Goal: Transaction & Acquisition: Purchase product/service

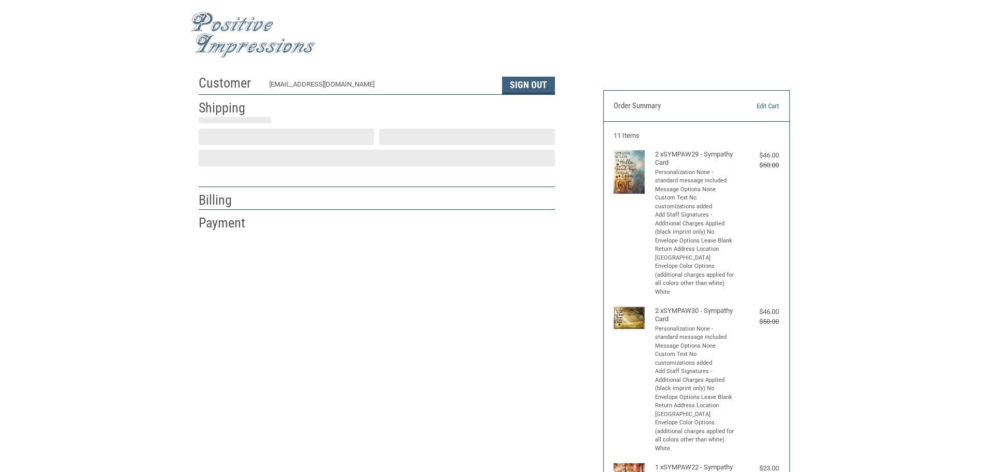
scroll to position [1, 0]
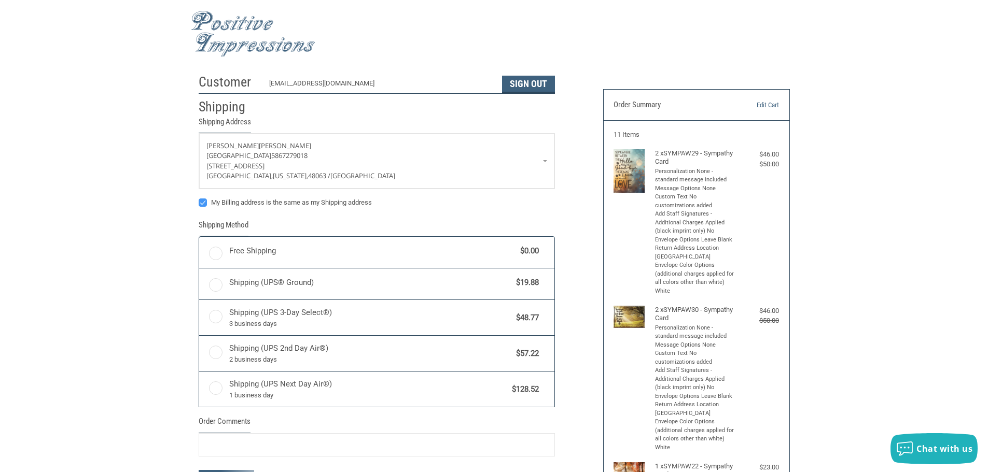
radio input "true"
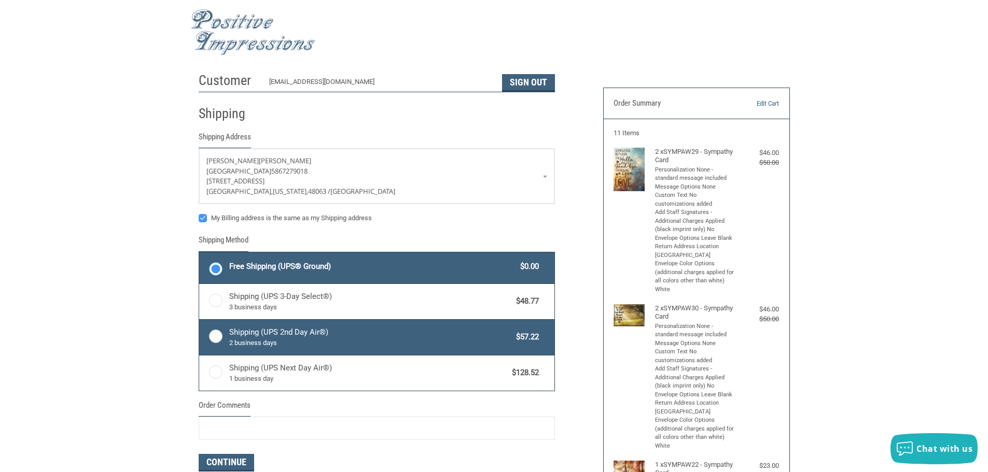
scroll to position [0, 0]
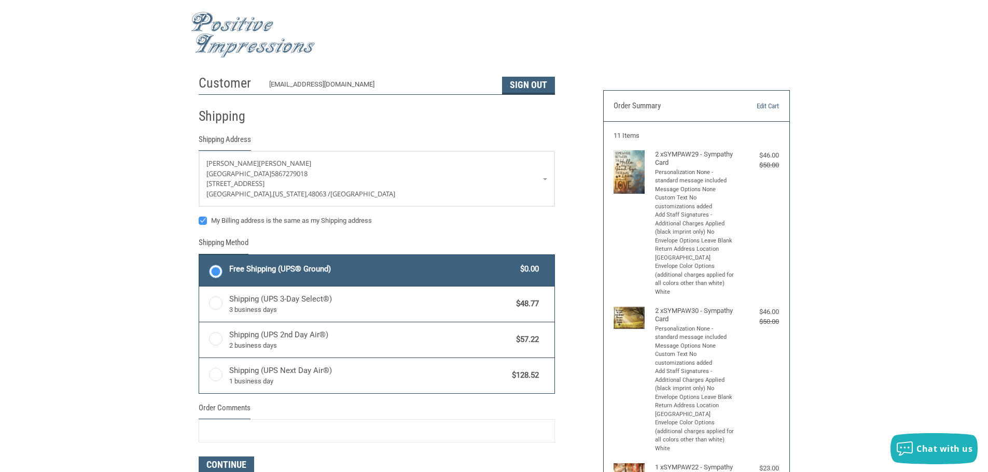
click at [204, 222] on label "My Billing address is the same as my Shipping address" at bounding box center [377, 221] width 356 height 8
click at [199, 216] on input "My Billing address is the same as my Shipping address" at bounding box center [199, 216] width 1 height 1
checkbox input "false"
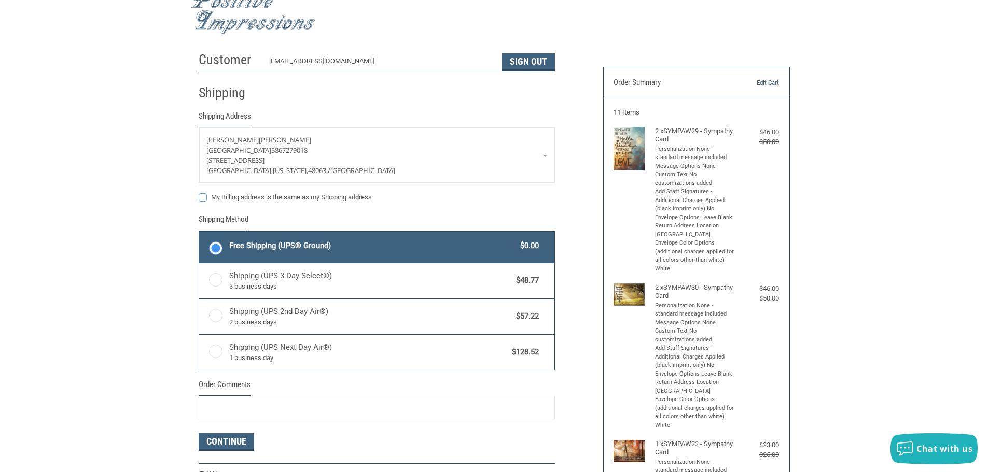
scroll to position [52, 0]
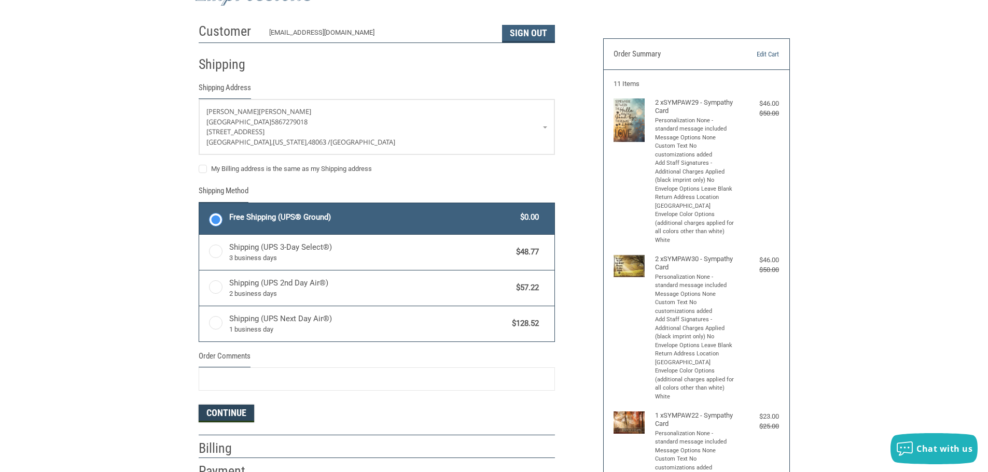
click at [240, 414] on button "Continue" at bounding box center [226, 414] width 55 height 18
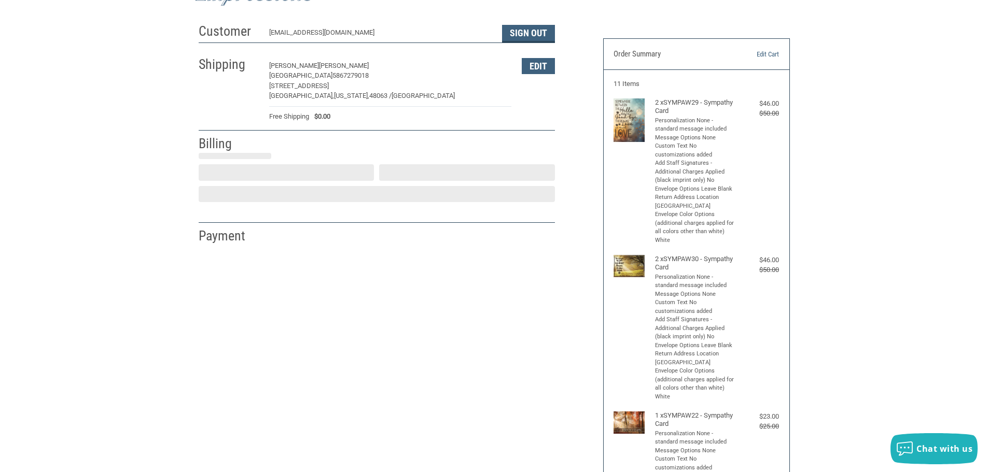
select select "US"
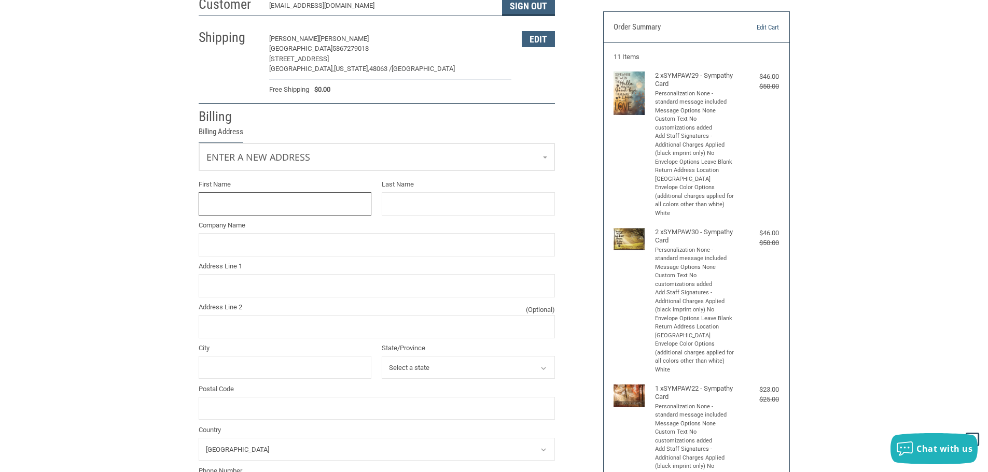
scroll to position [89, 0]
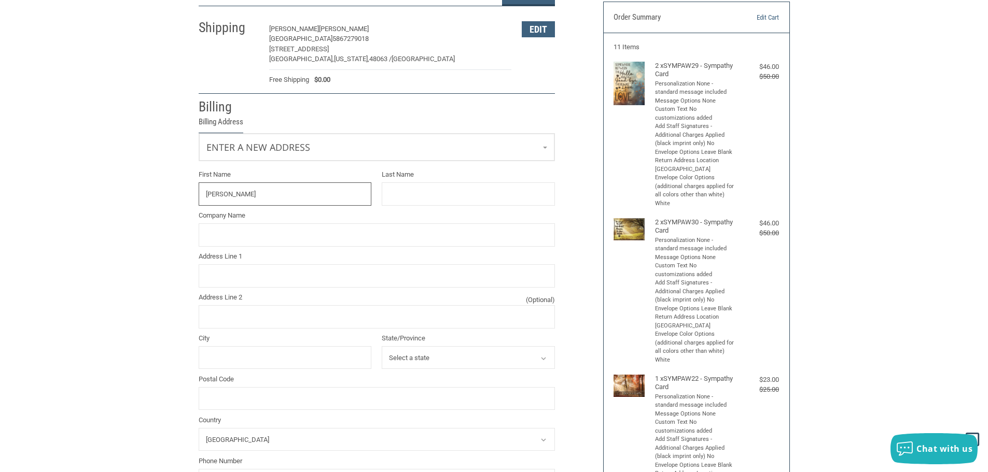
type input "[PERSON_NAME]"
click at [409, 192] on input "Last Name" at bounding box center [468, 194] width 173 height 23
type input "LAMONTAGRE"
click at [333, 227] on input "Company Name" at bounding box center [377, 234] width 356 height 23
type input "[PERSON_NAME][GEOGRAPHIC_DATA]"
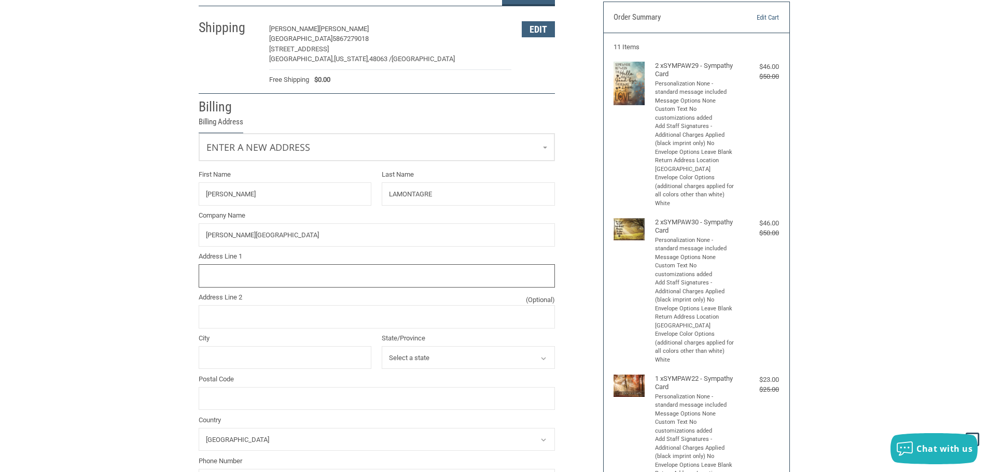
type input "12000 [GEOGRAPHIC_DATA]"
type input "[US_STATE]"
select select "MI"
type input "48095"
type input "5867526217"
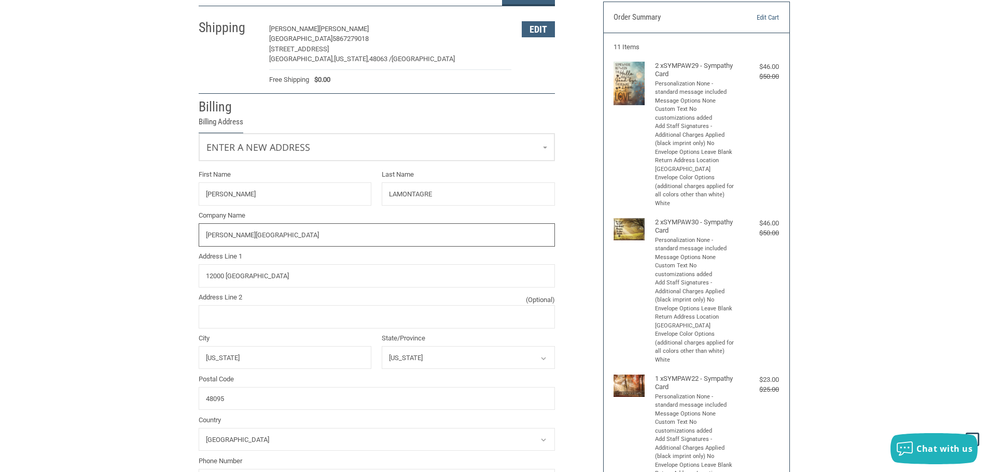
type input "[PERSON_NAME][GEOGRAPHIC_DATA]"
type input "12000 [GEOGRAPHIC_DATA]"
type input "[US_STATE]"
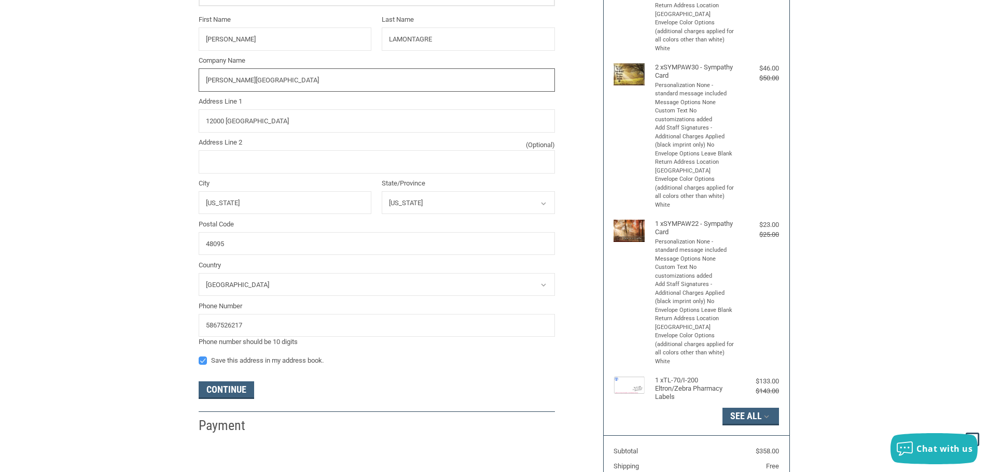
scroll to position [244, 0]
click at [238, 390] on button "Continue" at bounding box center [226, 390] width 55 height 18
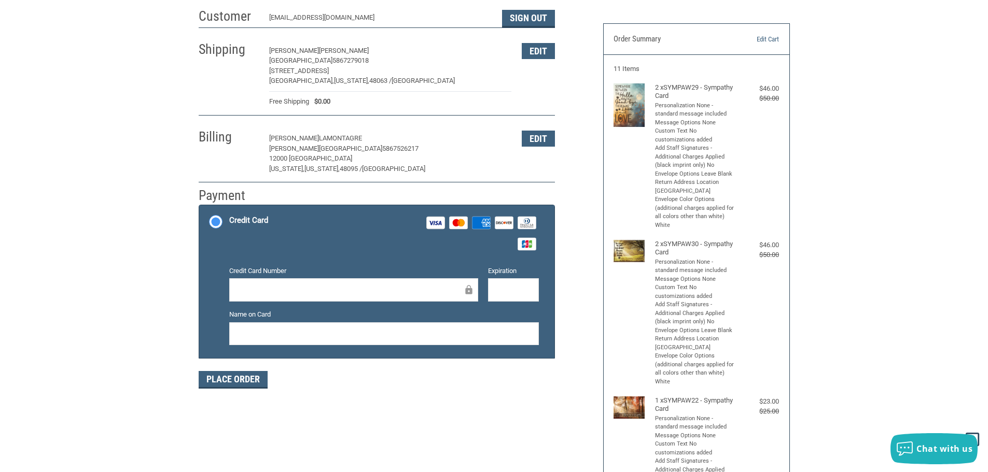
scroll to position [0, 0]
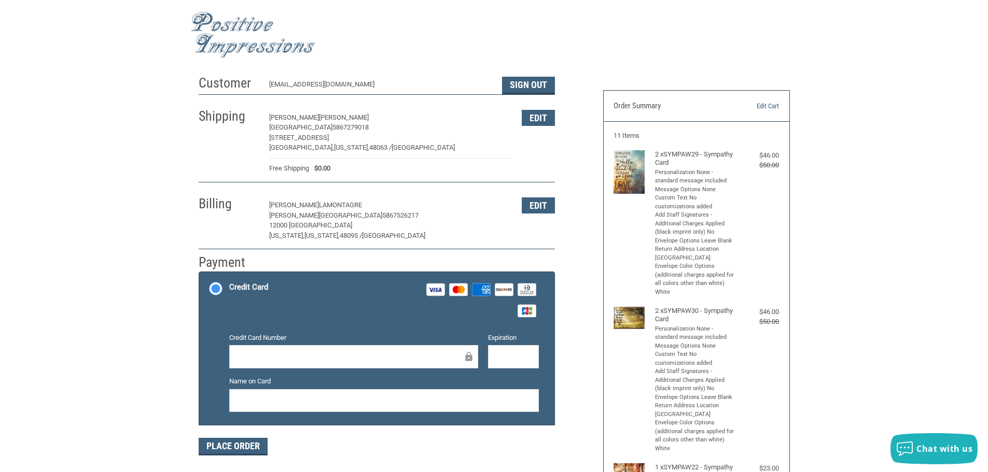
click at [253, 349] on div at bounding box center [353, 356] width 249 height 23
click at [486, 358] on div "Expiration" at bounding box center [513, 351] width 61 height 37
click at [492, 356] on div at bounding box center [513, 356] width 51 height 23
click at [318, 395] on div at bounding box center [384, 400] width 310 height 23
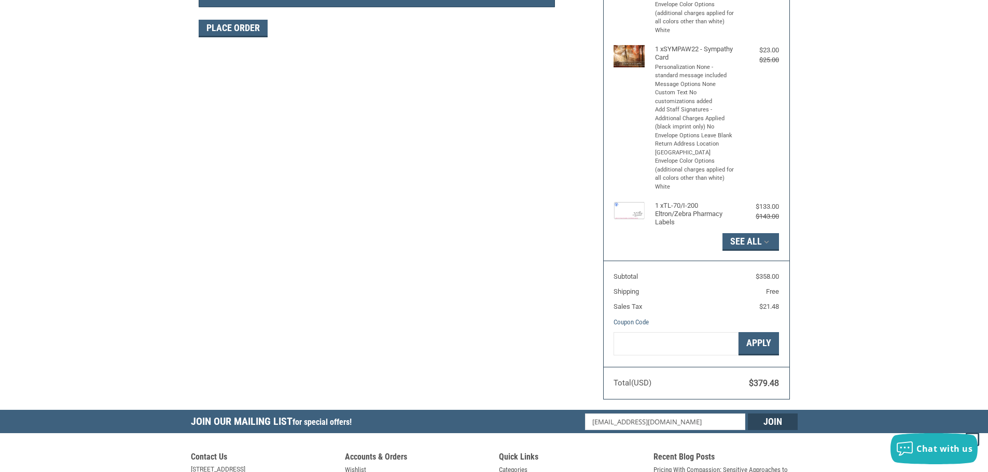
scroll to position [415, 0]
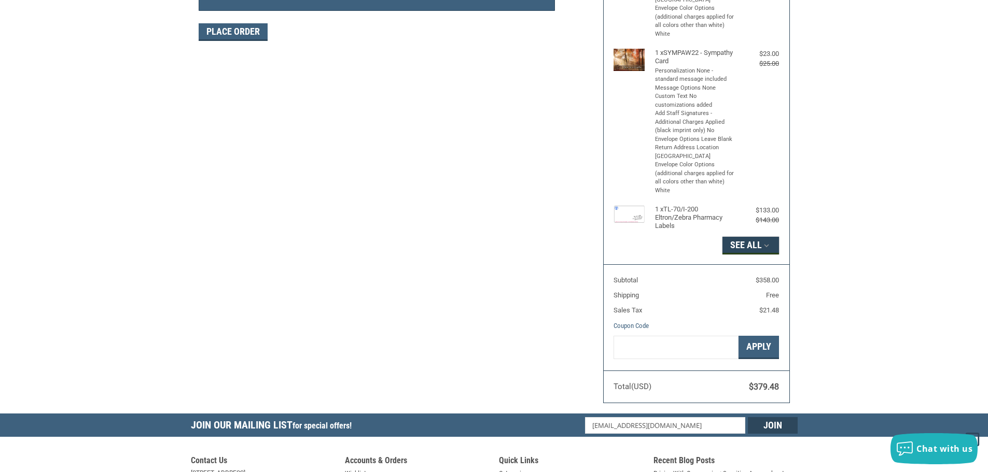
click at [739, 243] on button "See All" at bounding box center [750, 246] width 57 height 18
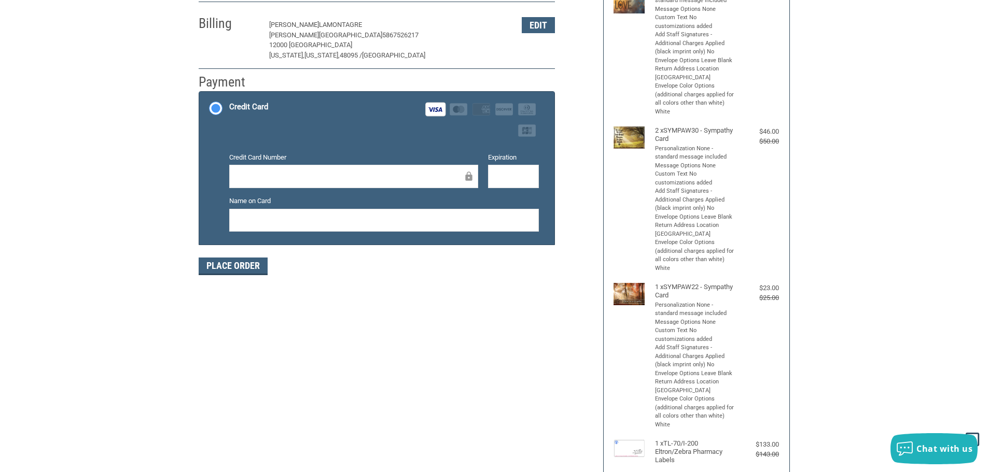
scroll to position [156, 0]
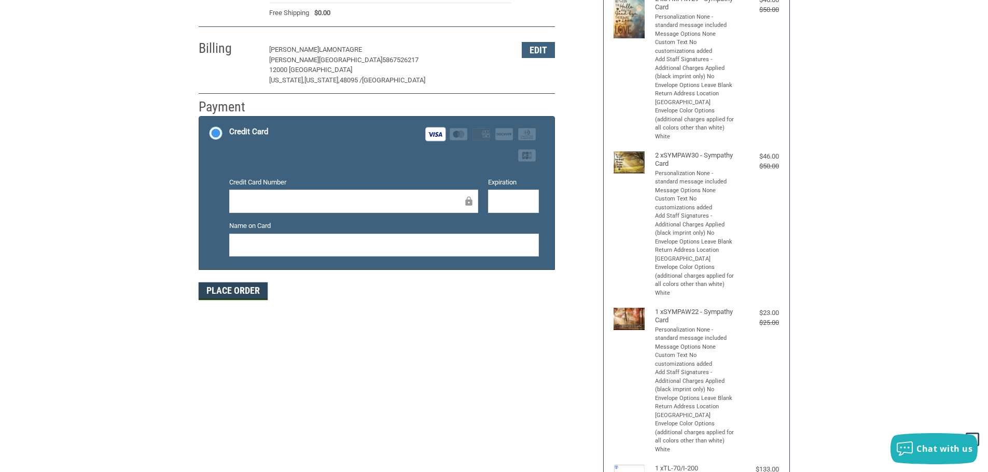
click at [217, 288] on button "Place Order" at bounding box center [233, 292] width 69 height 18
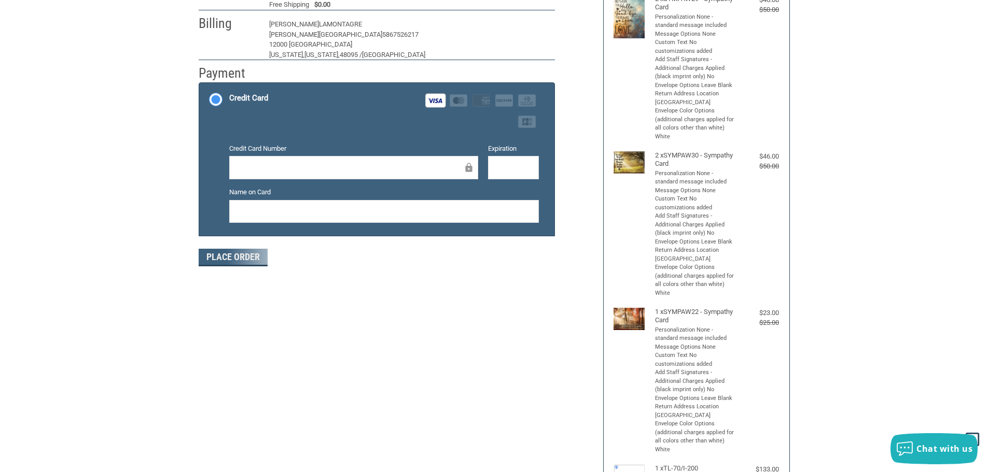
scroll to position [124, 0]
